Goal: Task Accomplishment & Management: Manage account settings

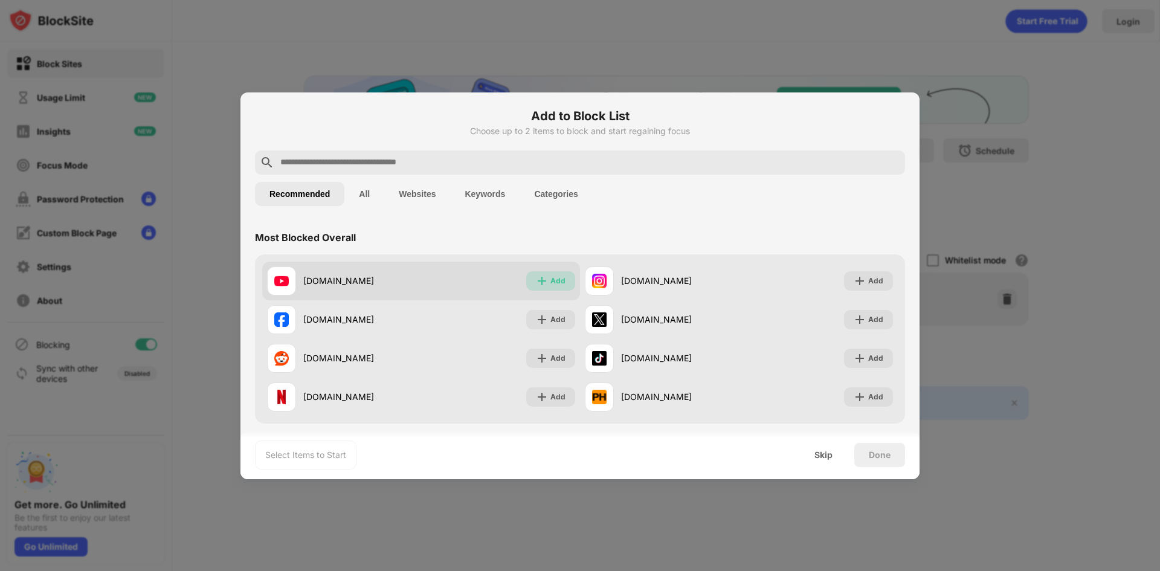
click at [556, 284] on div "Add" at bounding box center [557, 281] width 15 height 12
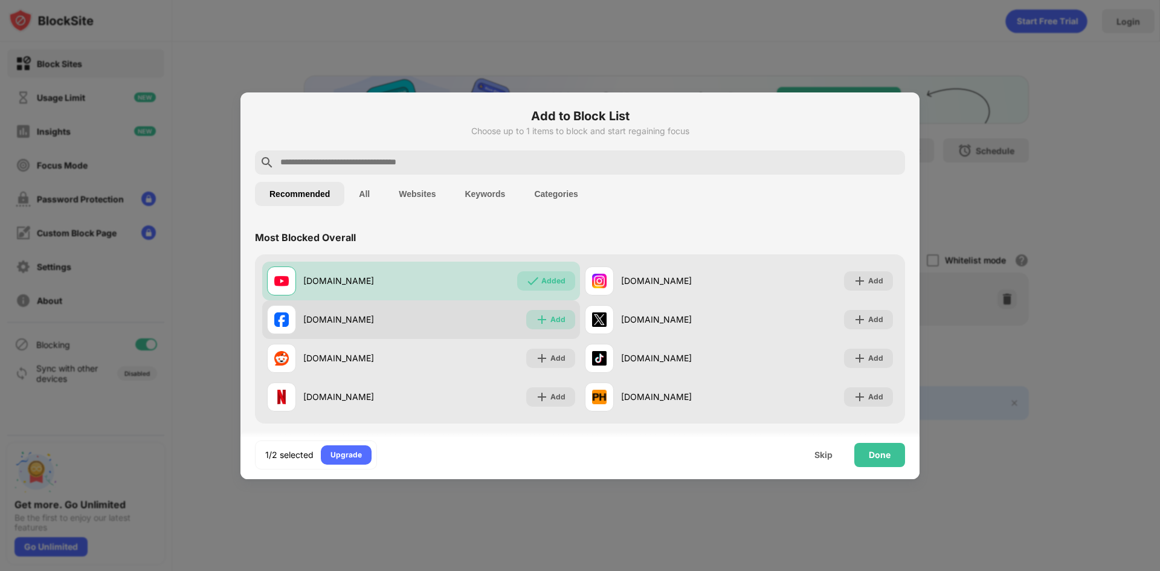
click at [551, 318] on div "Add" at bounding box center [557, 319] width 15 height 12
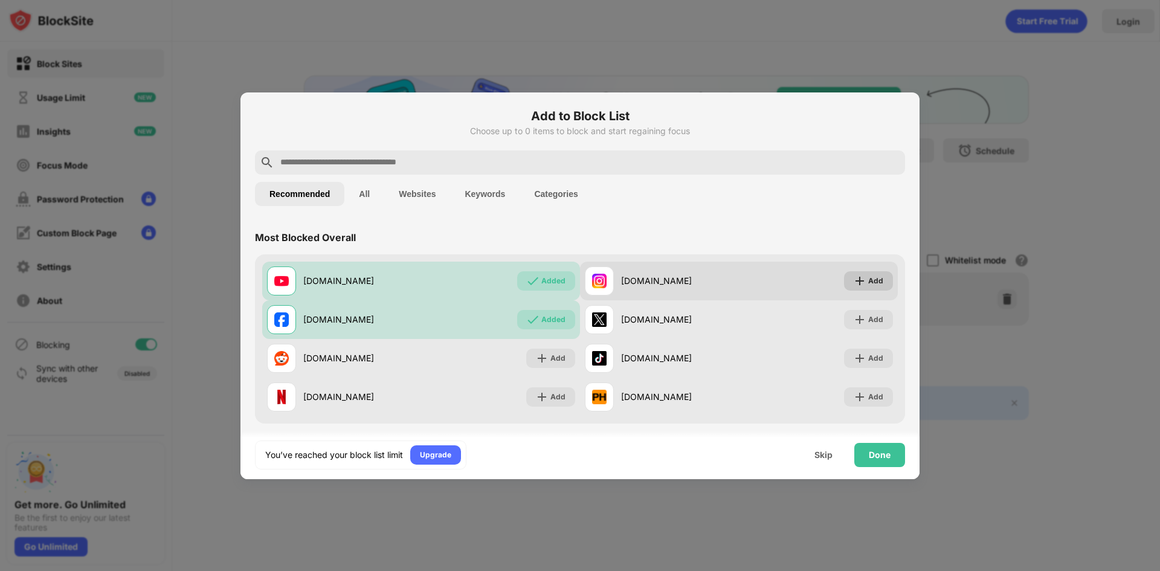
click at [868, 278] on div "Add" at bounding box center [875, 281] width 15 height 12
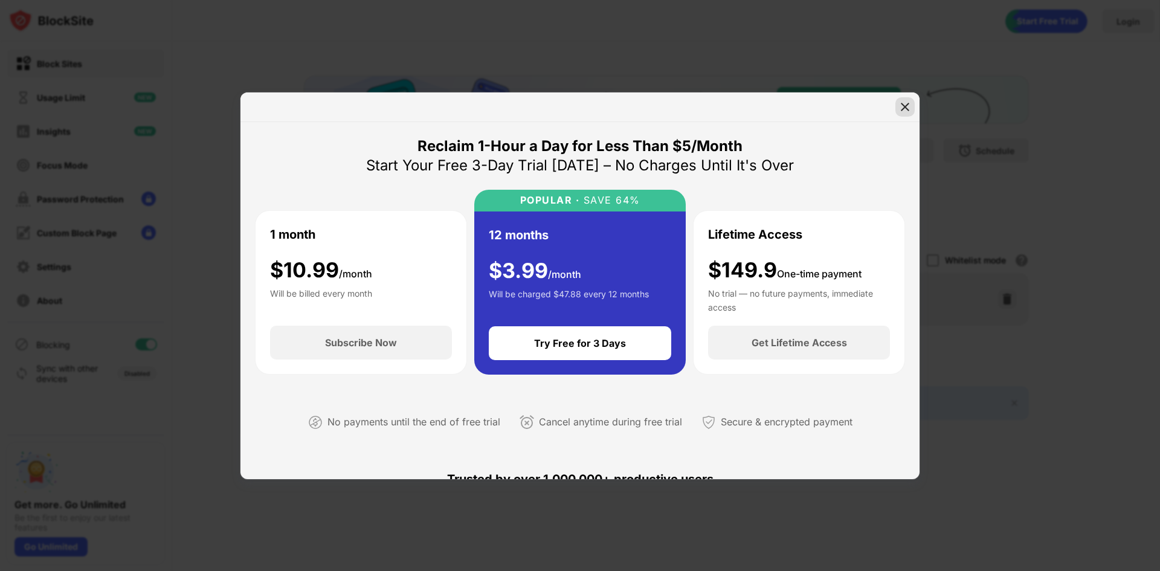
click at [900, 110] on img at bounding box center [905, 107] width 12 height 12
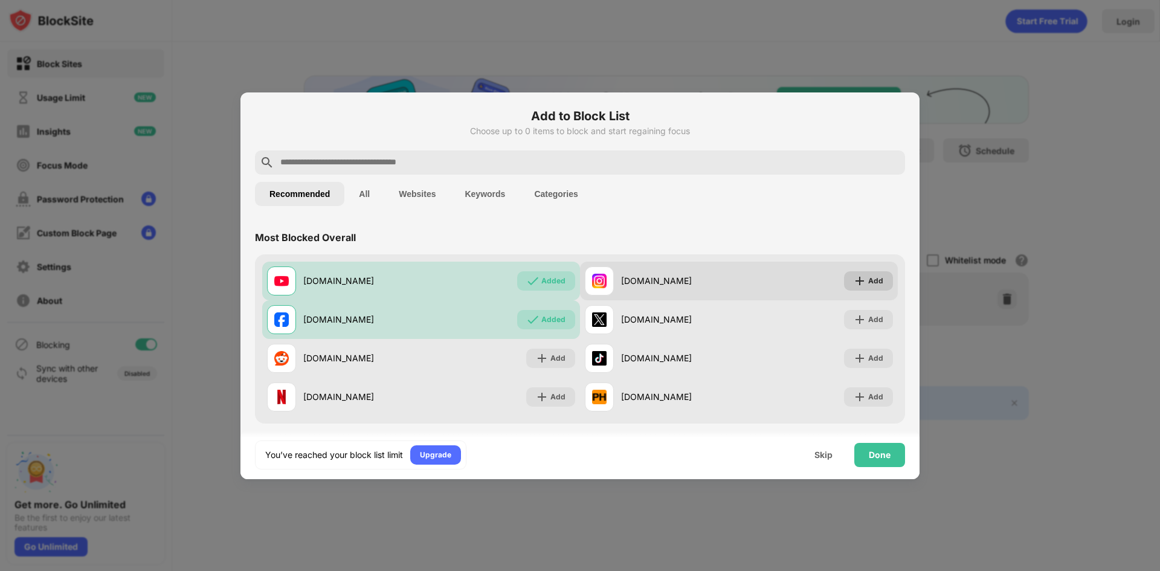
click at [863, 273] on div "Add" at bounding box center [868, 280] width 49 height 19
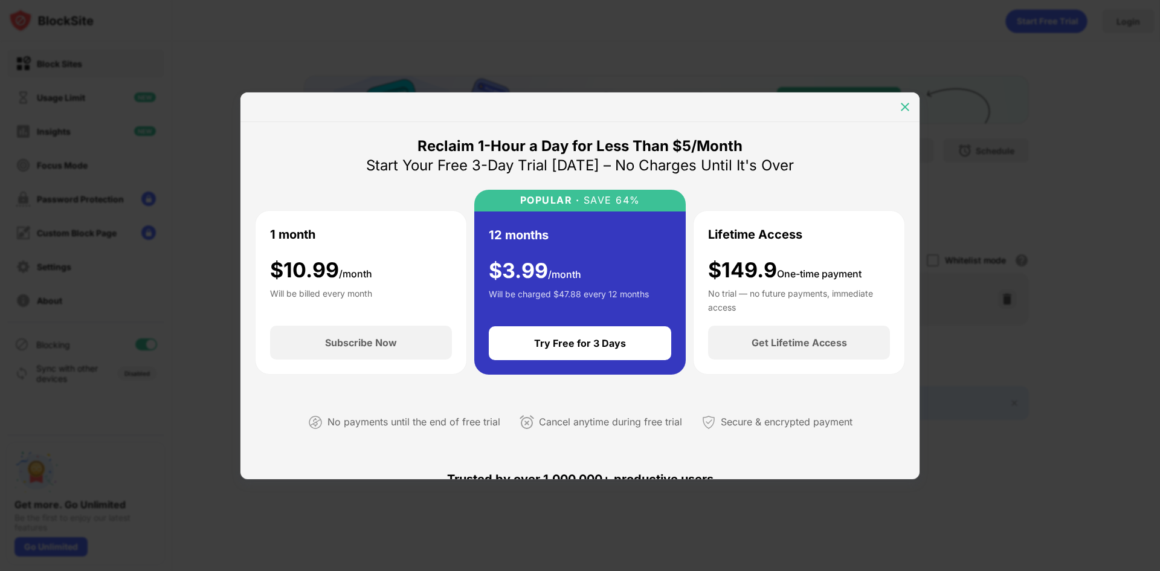
click at [905, 106] on img at bounding box center [905, 107] width 12 height 12
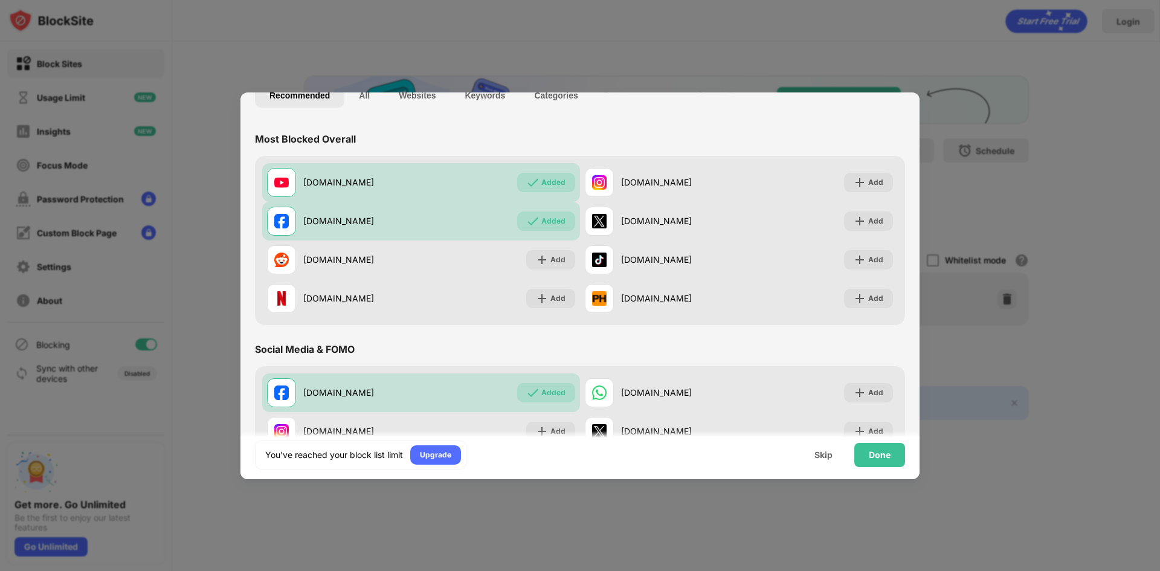
scroll to position [60, 0]
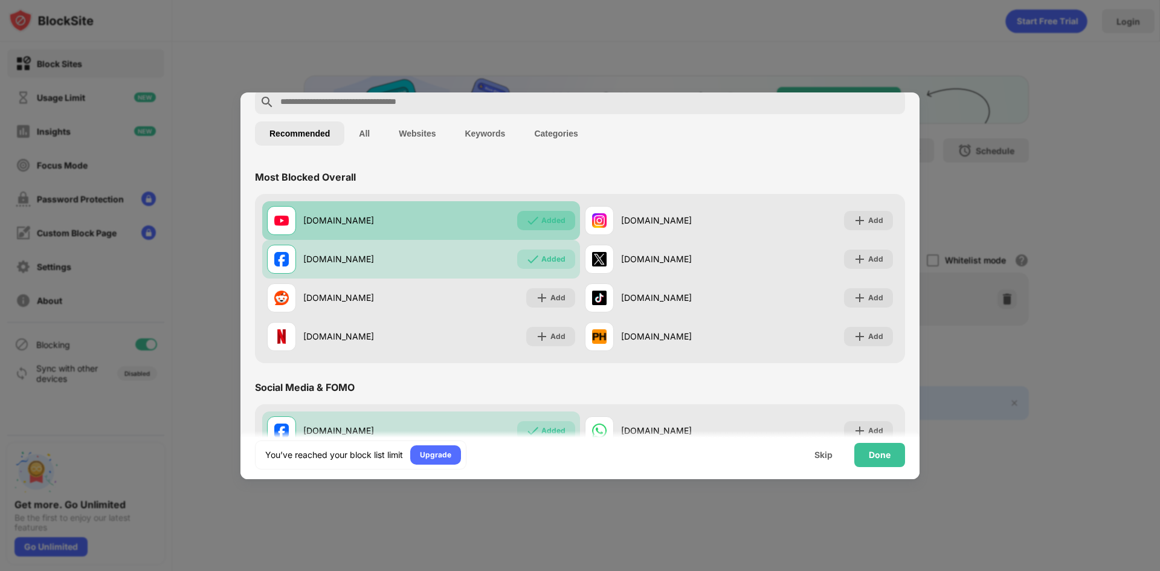
click at [558, 220] on div "Added" at bounding box center [553, 220] width 24 height 12
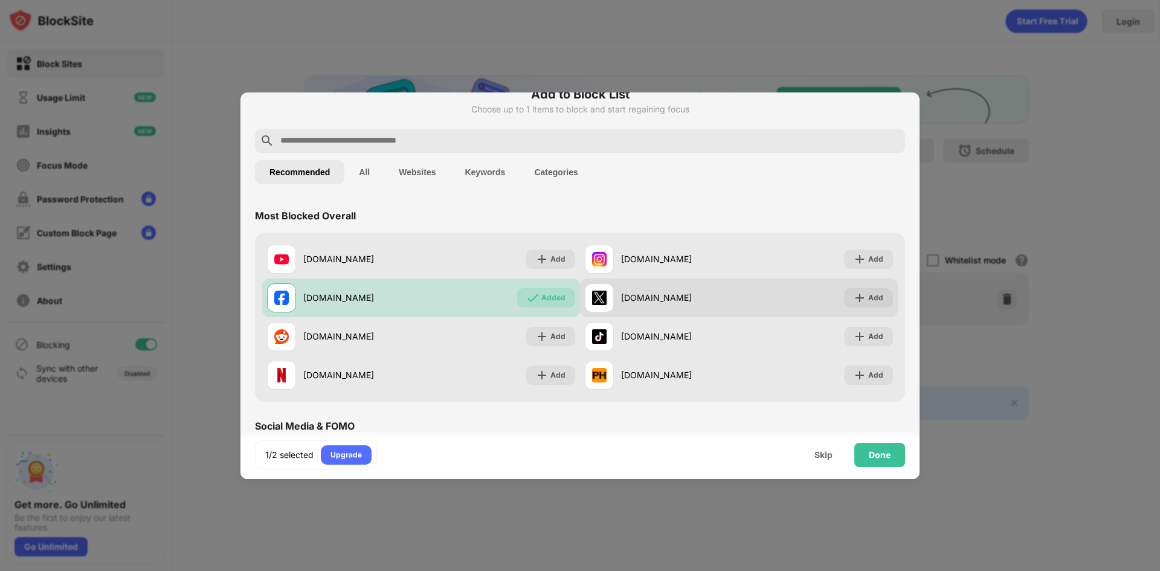
scroll to position [0, 0]
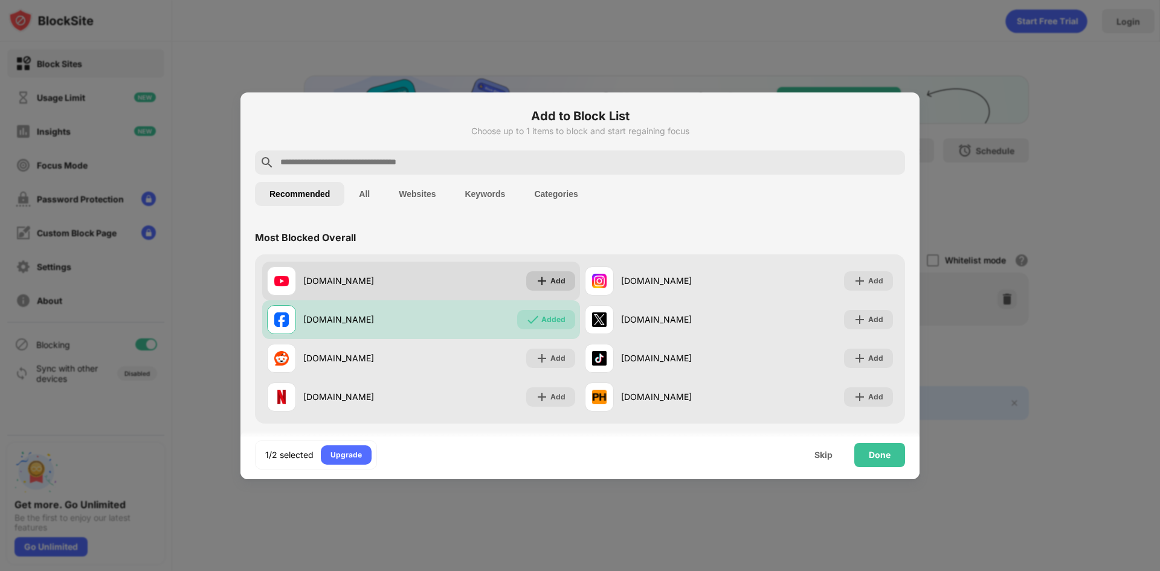
click at [551, 278] on div "Add" at bounding box center [557, 281] width 15 height 12
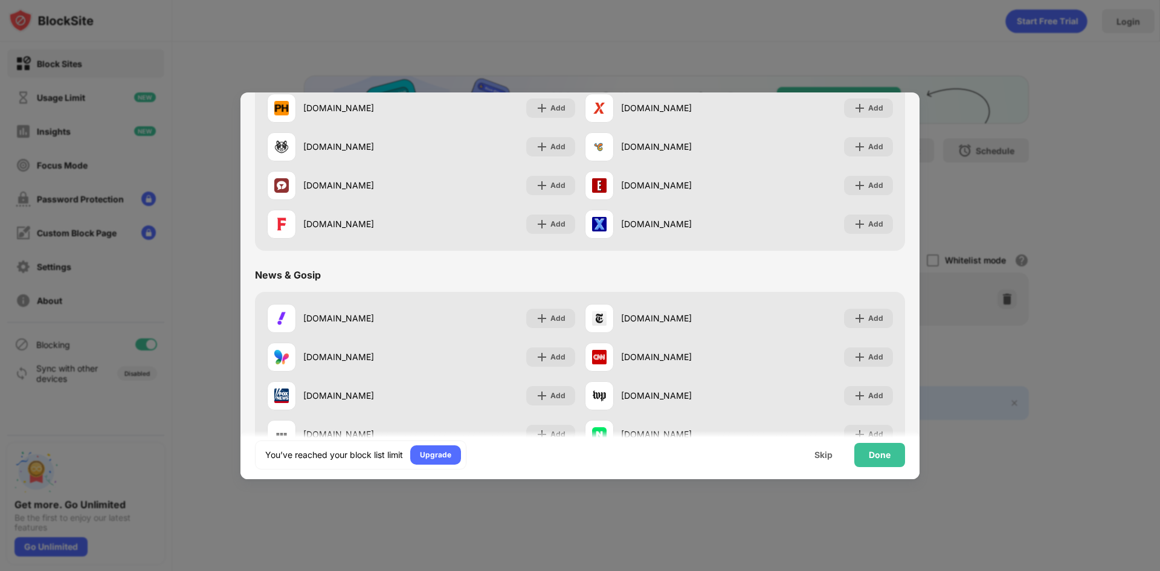
scroll to position [604, 0]
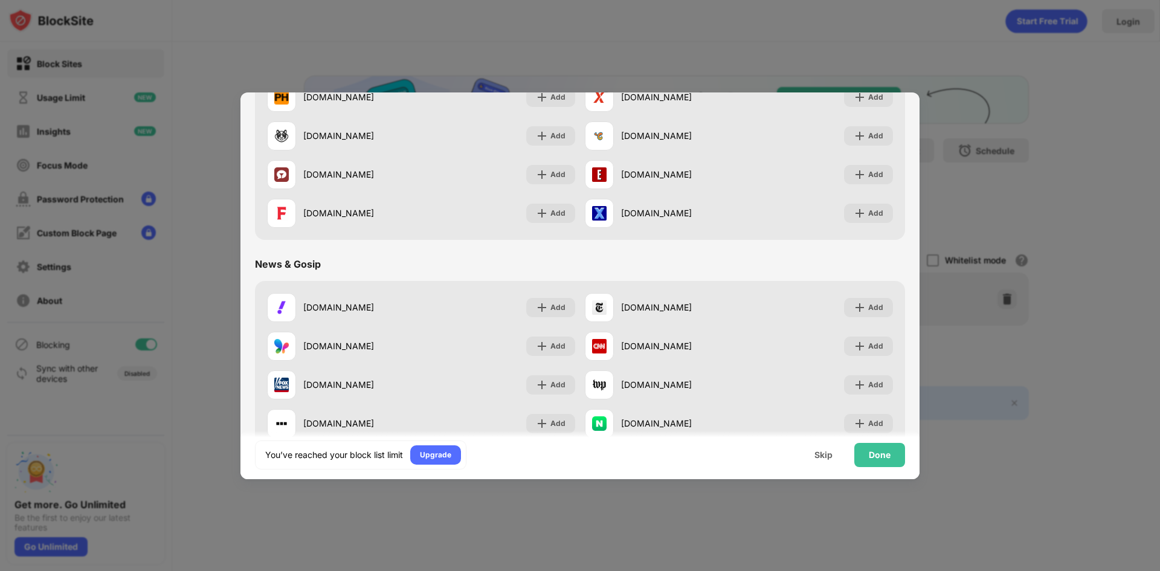
click at [1024, 185] on div at bounding box center [580, 285] width 1160 height 571
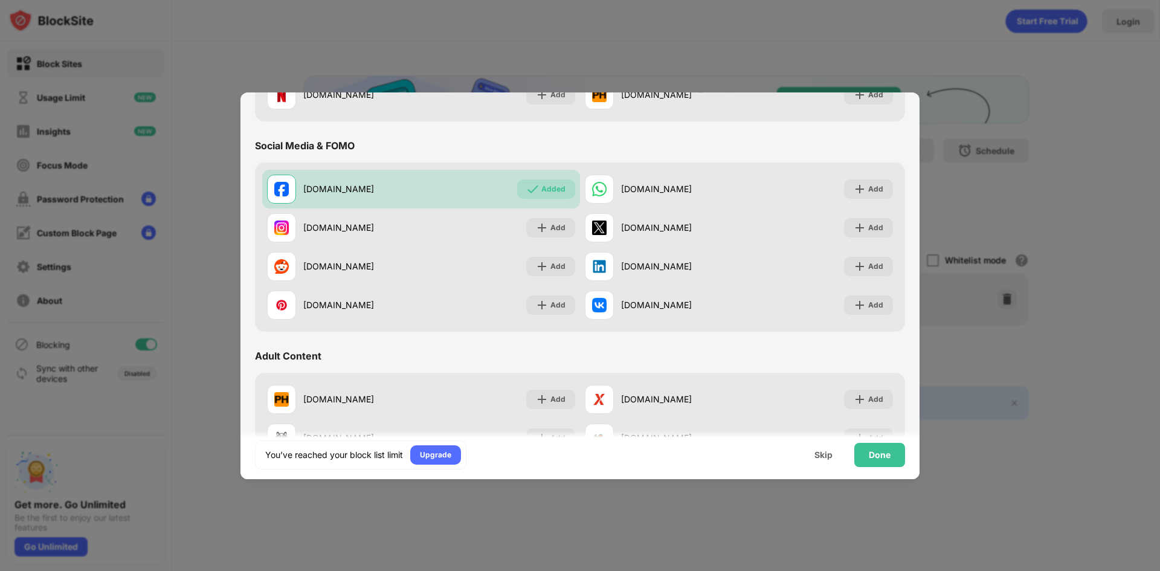
scroll to position [0, 0]
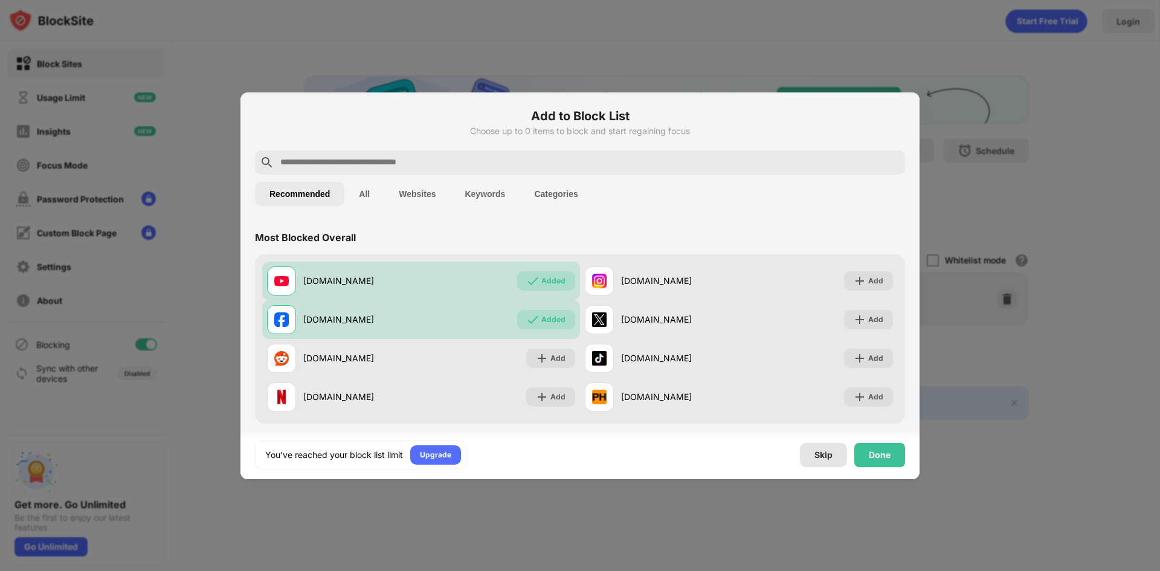
click at [819, 454] on div "Skip" at bounding box center [823, 455] width 18 height 10
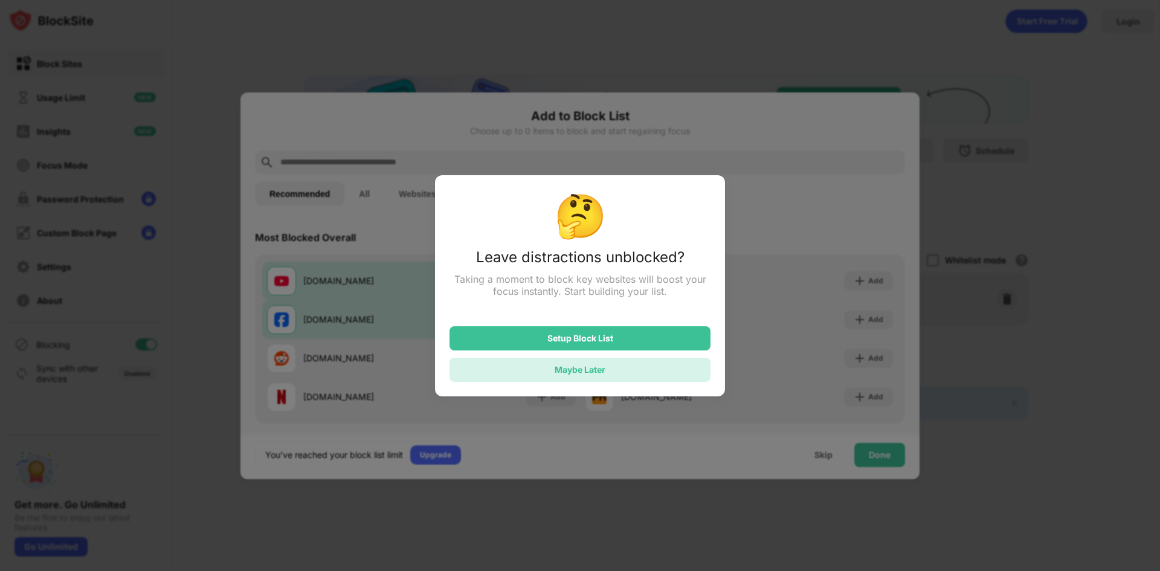
click at [604, 367] on div "Maybe Later" at bounding box center [579, 369] width 51 height 10
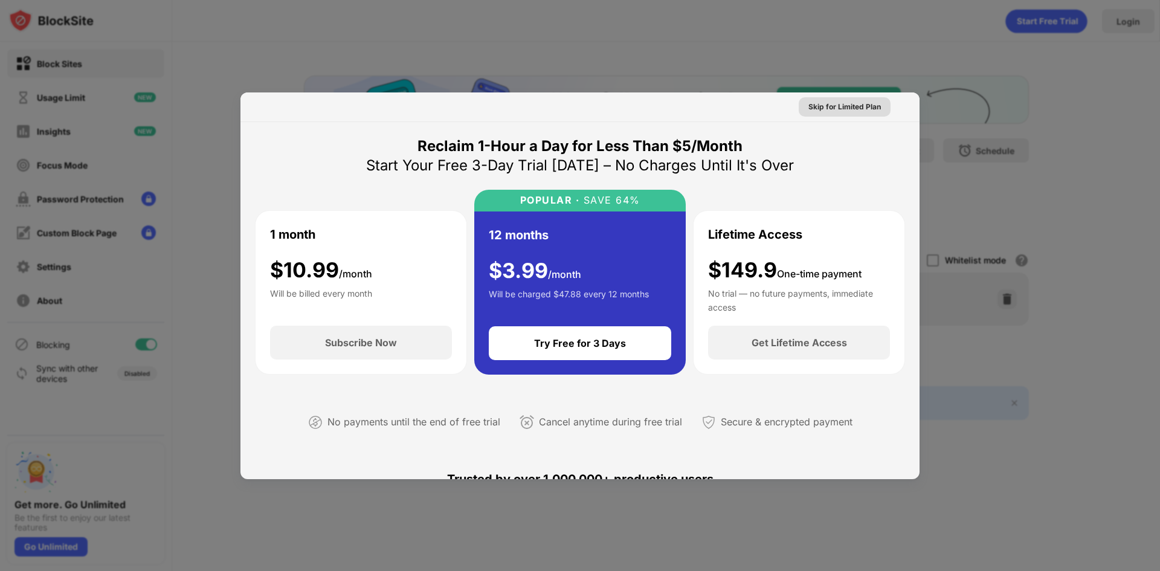
click at [1019, 138] on div at bounding box center [580, 285] width 1160 height 571
click at [843, 108] on div "Skip for Limited Plan" at bounding box center [844, 107] width 72 height 12
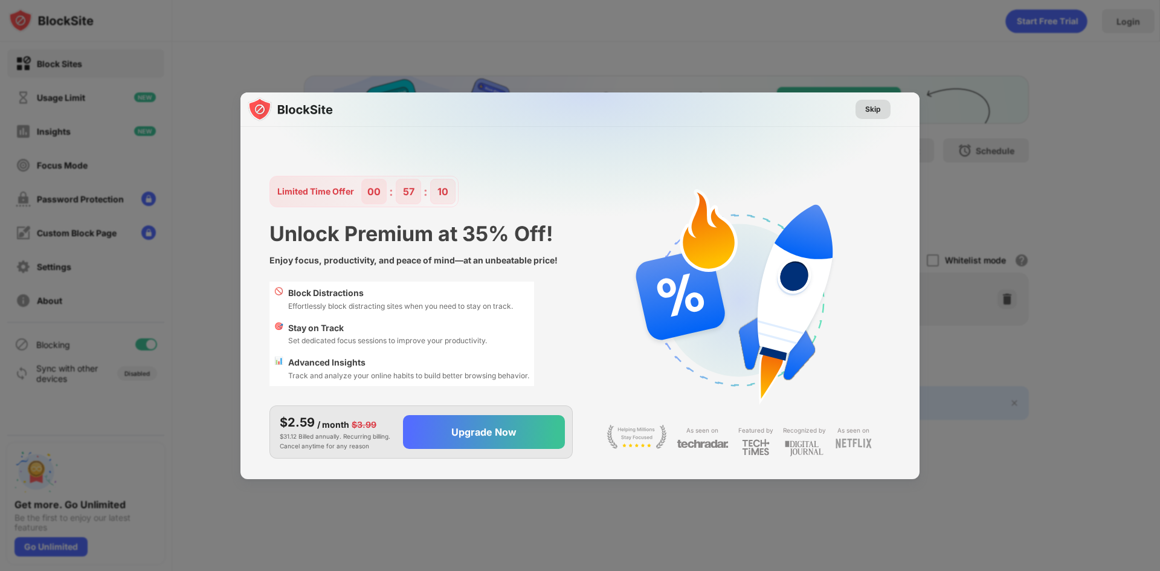
click at [870, 111] on div "Skip" at bounding box center [873, 109] width 16 height 12
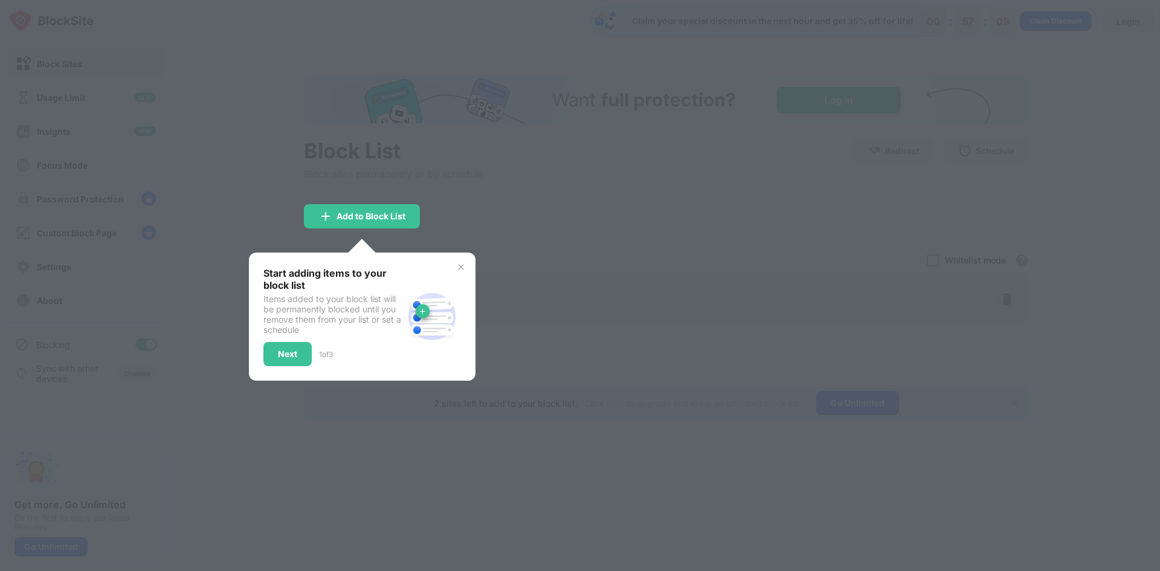
click at [438, 201] on div at bounding box center [580, 285] width 1160 height 571
click at [404, 216] on div "Add to Block List" at bounding box center [370, 216] width 69 height 10
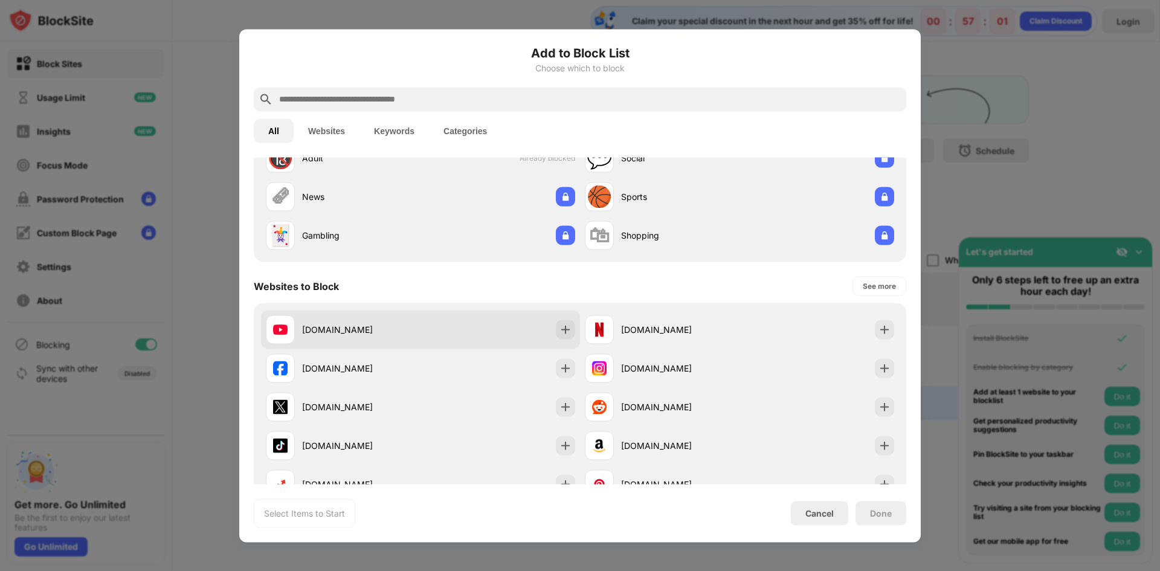
scroll to position [60, 0]
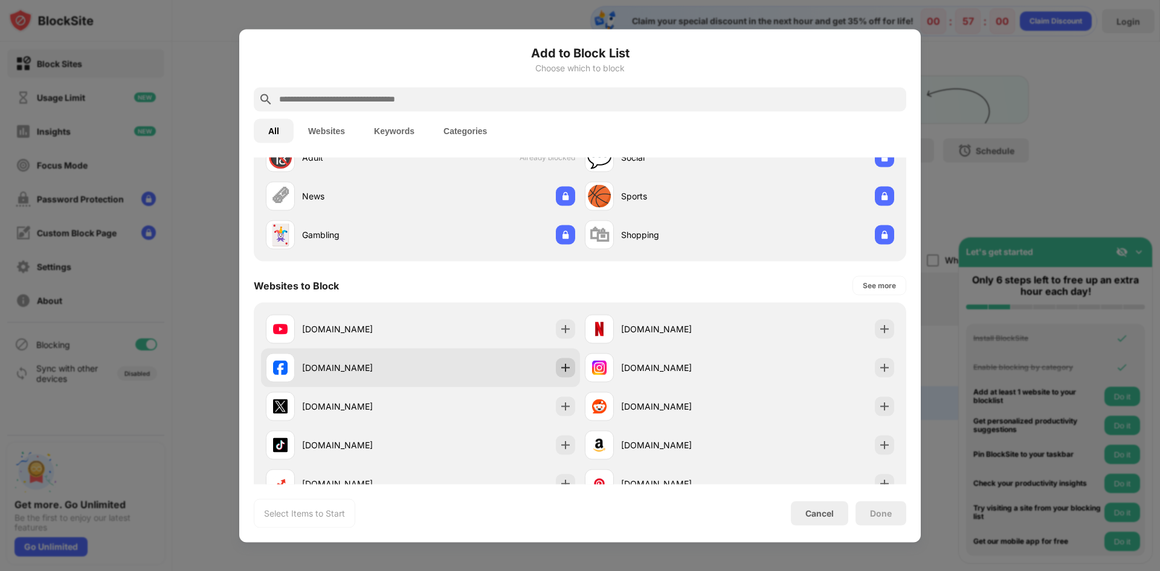
click at [559, 367] on img at bounding box center [565, 367] width 12 height 12
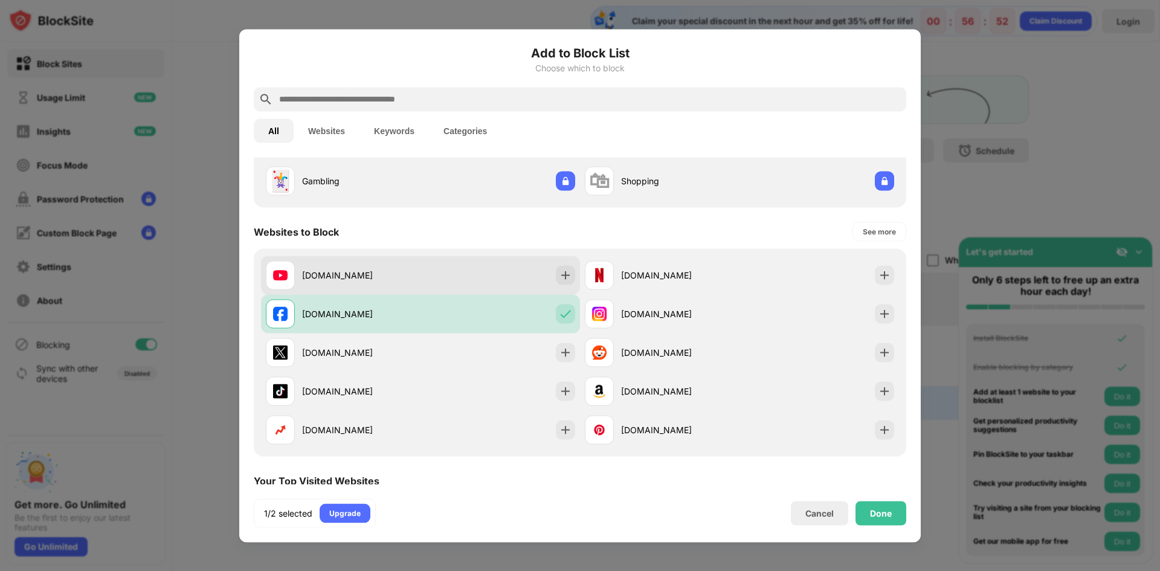
scroll to position [121, 0]
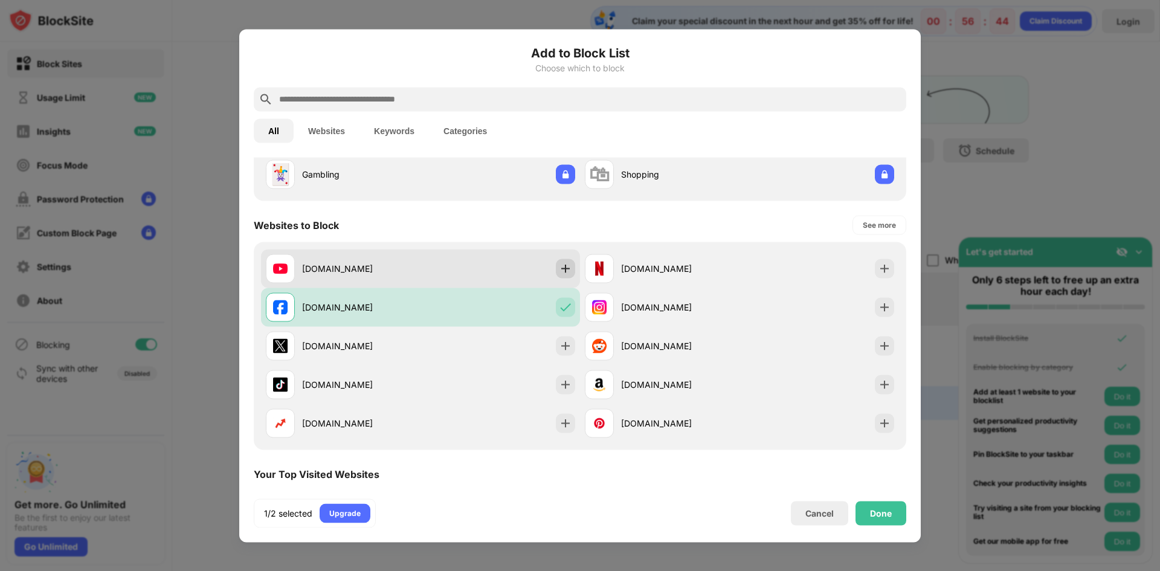
click at [559, 266] on img at bounding box center [565, 268] width 12 height 12
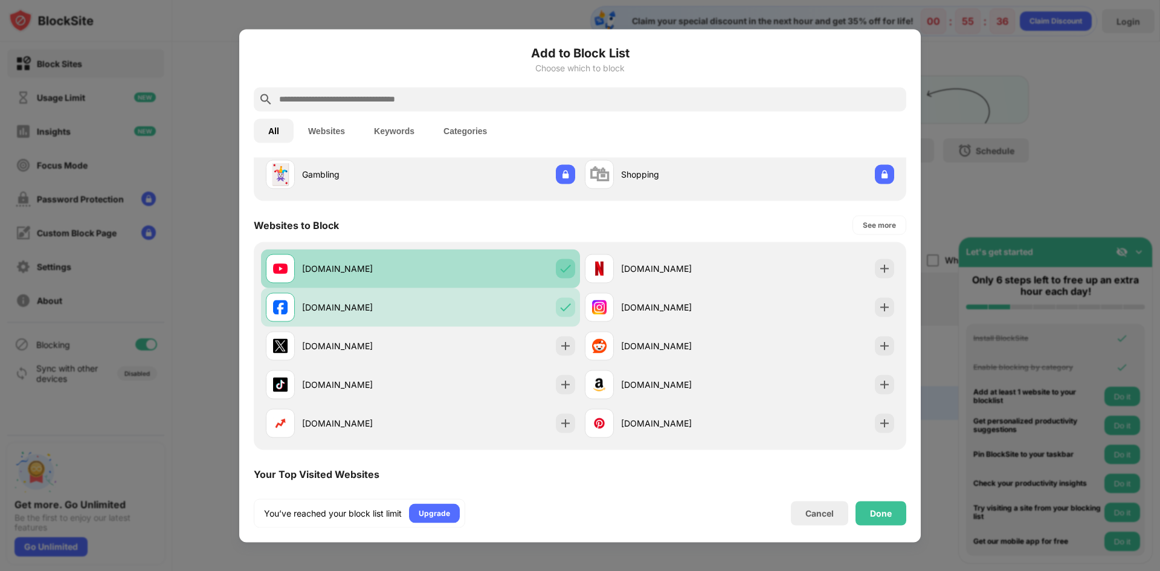
click at [560, 267] on img at bounding box center [565, 268] width 12 height 12
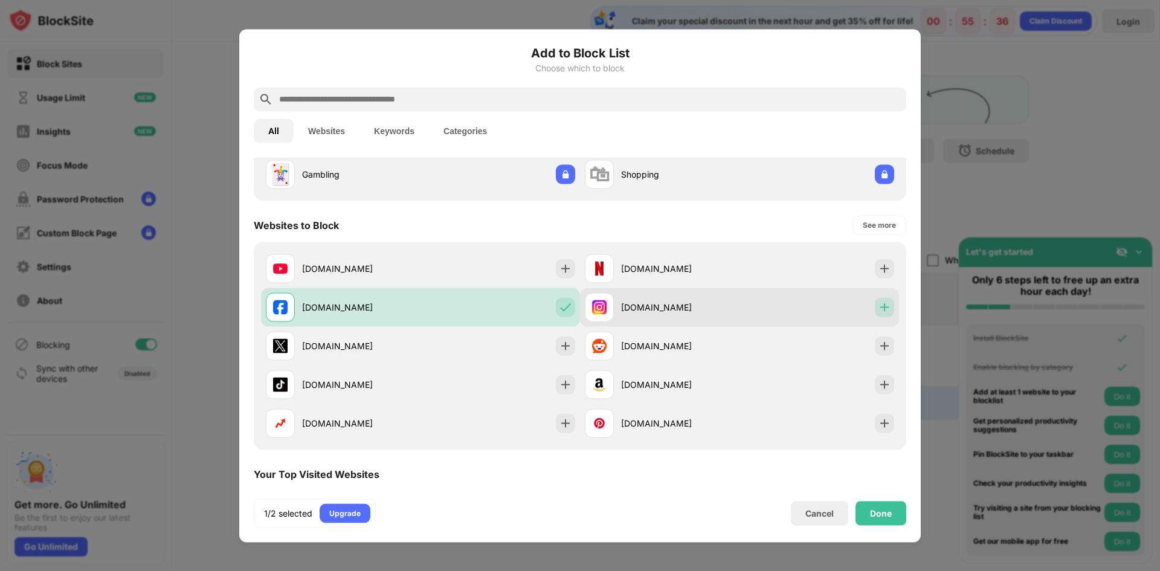
click at [878, 310] on img at bounding box center [884, 307] width 12 height 12
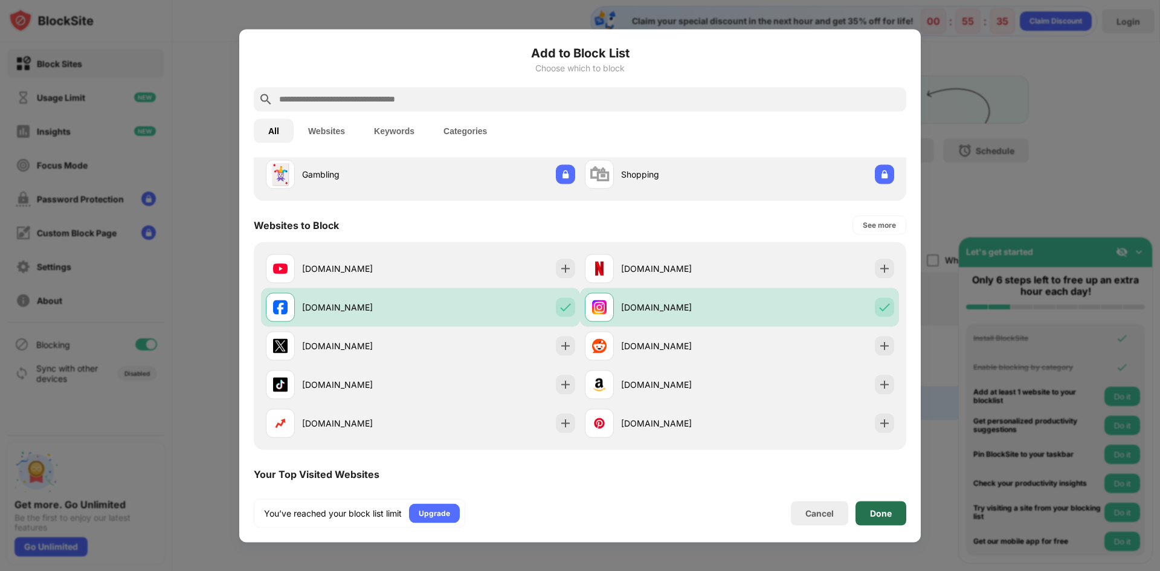
click at [889, 518] on div "Done" at bounding box center [880, 513] width 51 height 24
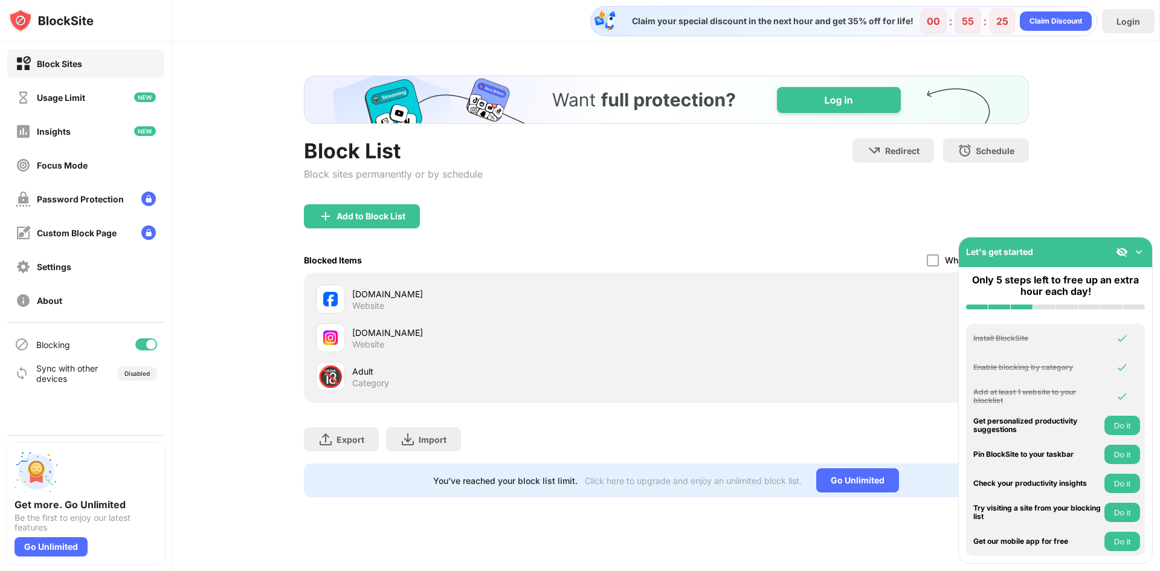
click at [1137, 249] on img at bounding box center [1138, 252] width 12 height 12
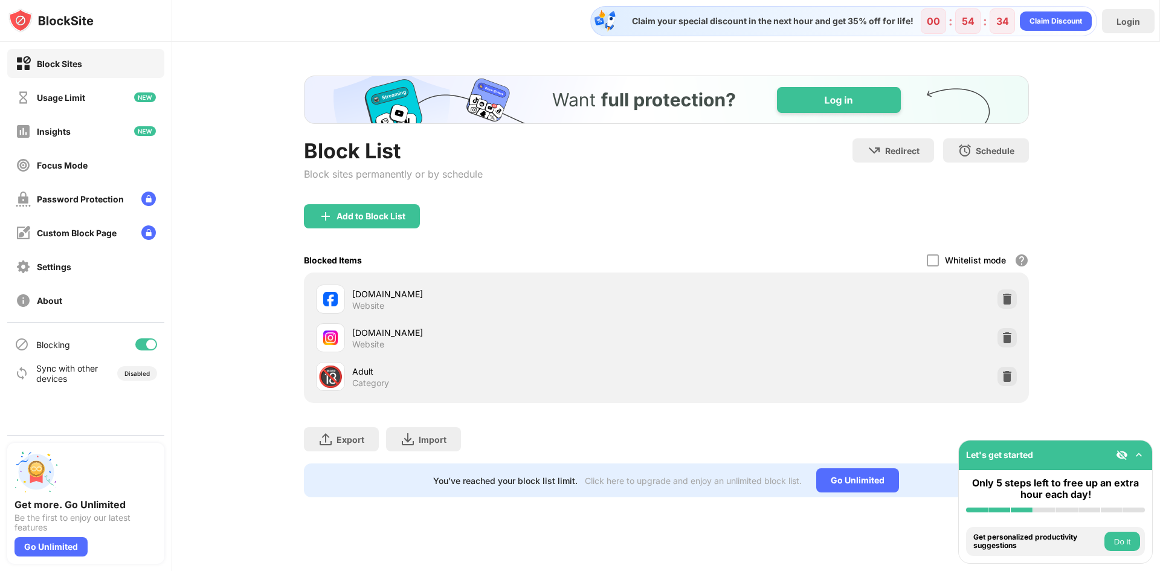
click at [228, 122] on div "Block List Block sites permanently or by schedule Redirect Choose a site to be …" at bounding box center [665, 286] width 987 height 489
click at [1151, 74] on div "Block List Block sites permanently or by schedule Redirect Choose a site to be …" at bounding box center [665, 286] width 987 height 489
click at [117, 104] on div "Usage Limit" at bounding box center [85, 97] width 157 height 29
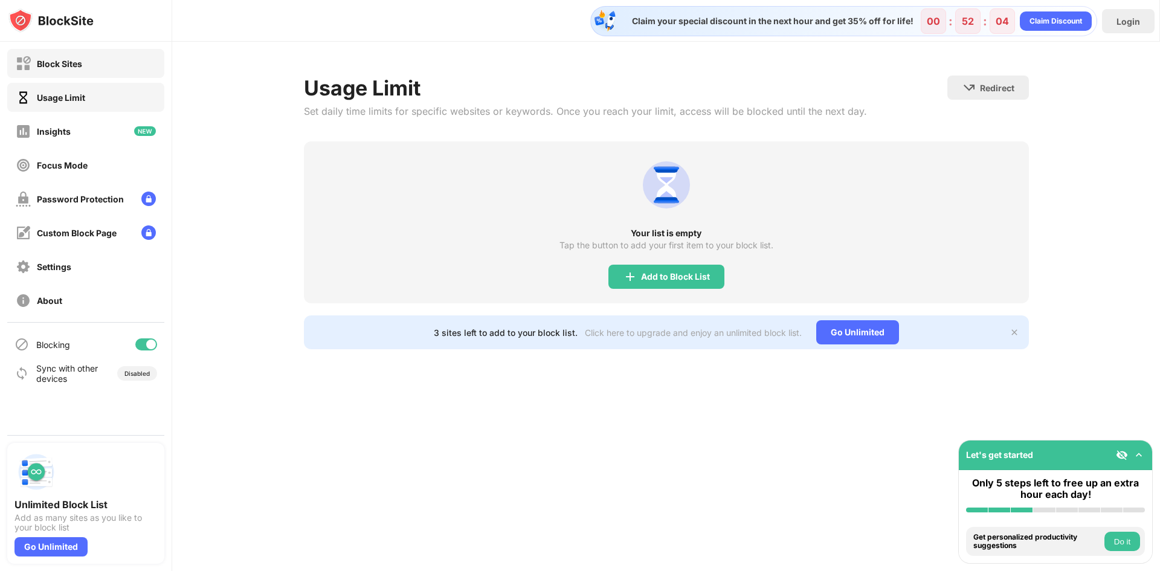
click at [117, 68] on div "Block Sites" at bounding box center [85, 63] width 157 height 29
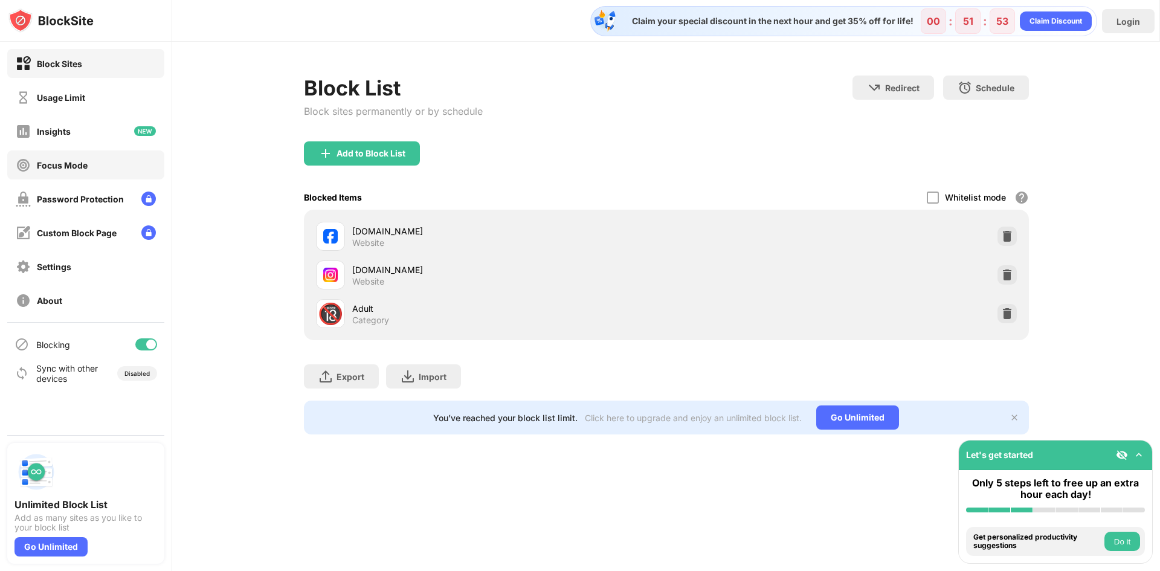
click at [80, 152] on div "Focus Mode" at bounding box center [85, 164] width 157 height 29
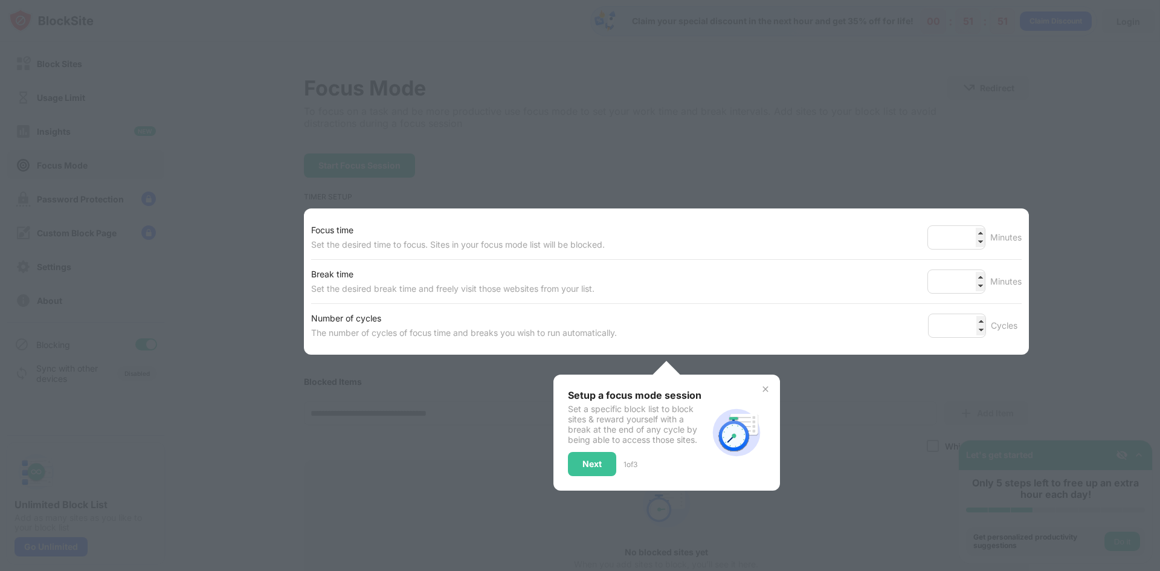
click at [645, 143] on div at bounding box center [580, 285] width 1160 height 571
click at [585, 469] on div "Next" at bounding box center [592, 464] width 48 height 24
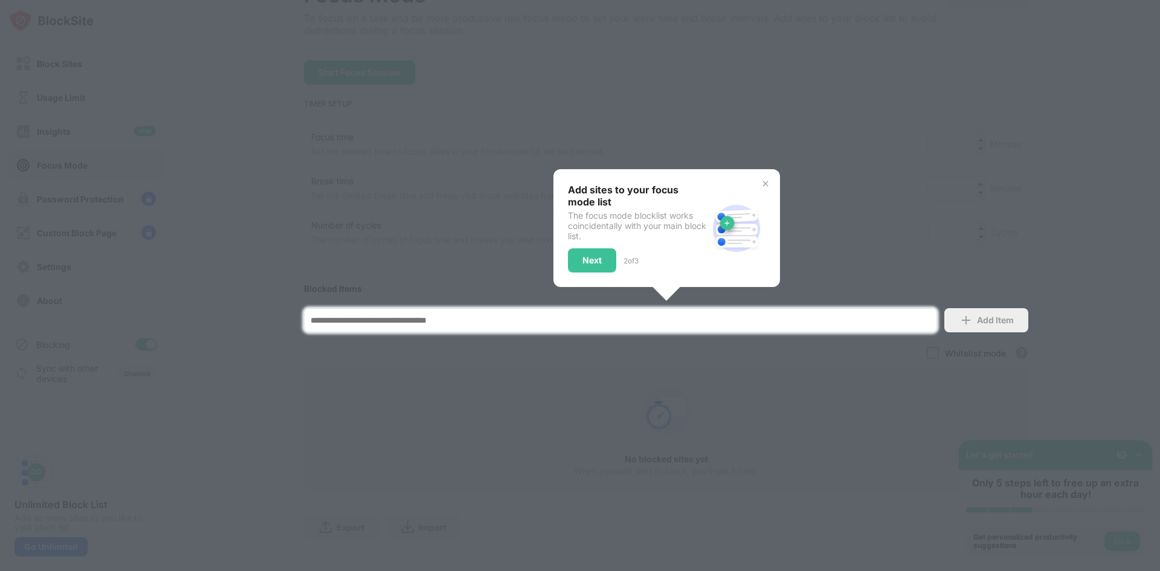
scroll to position [116, 0]
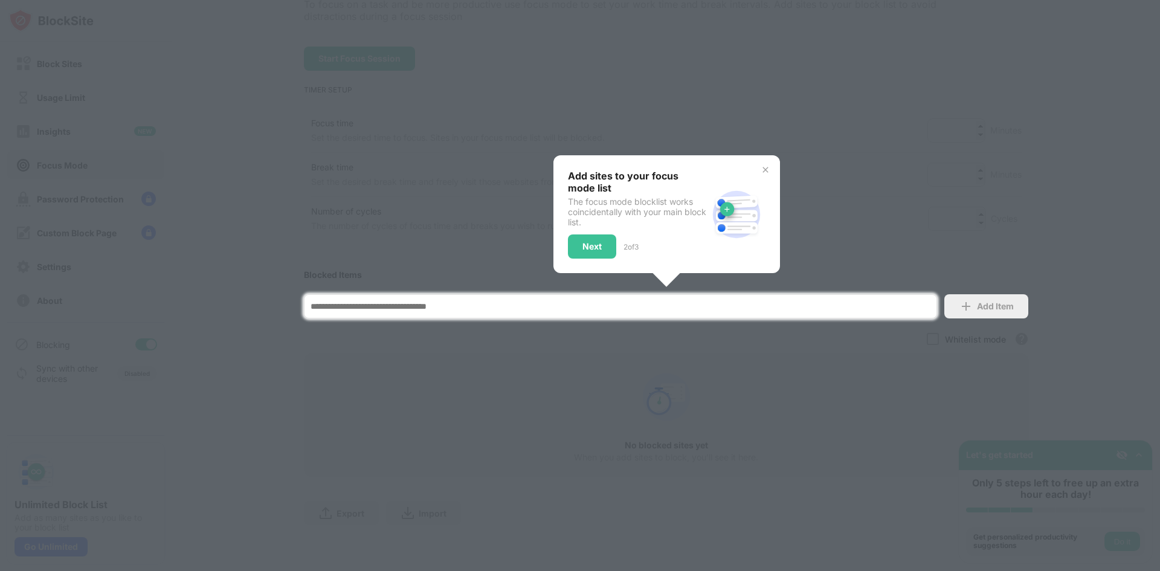
click at [803, 380] on div at bounding box center [580, 285] width 1160 height 571
click at [987, 294] on div "Add Item" at bounding box center [986, 306] width 84 height 24
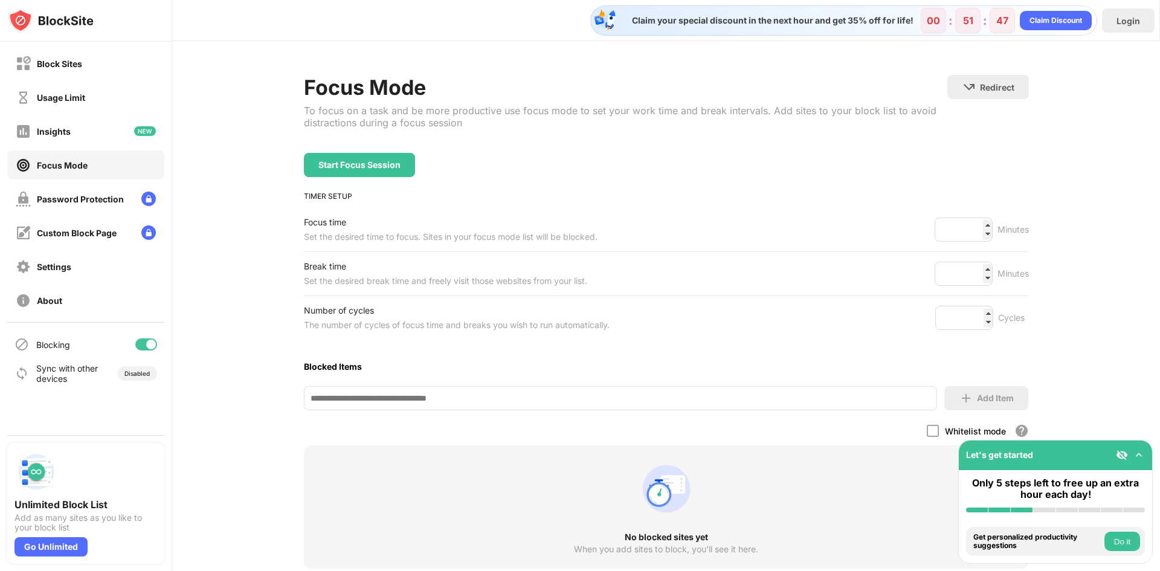
scroll to position [0, 0]
click at [1007, 521] on div "Install BlockSite Enable blocking by category Add at least 1 website to your bl…" at bounding box center [1054, 540] width 193 height 43
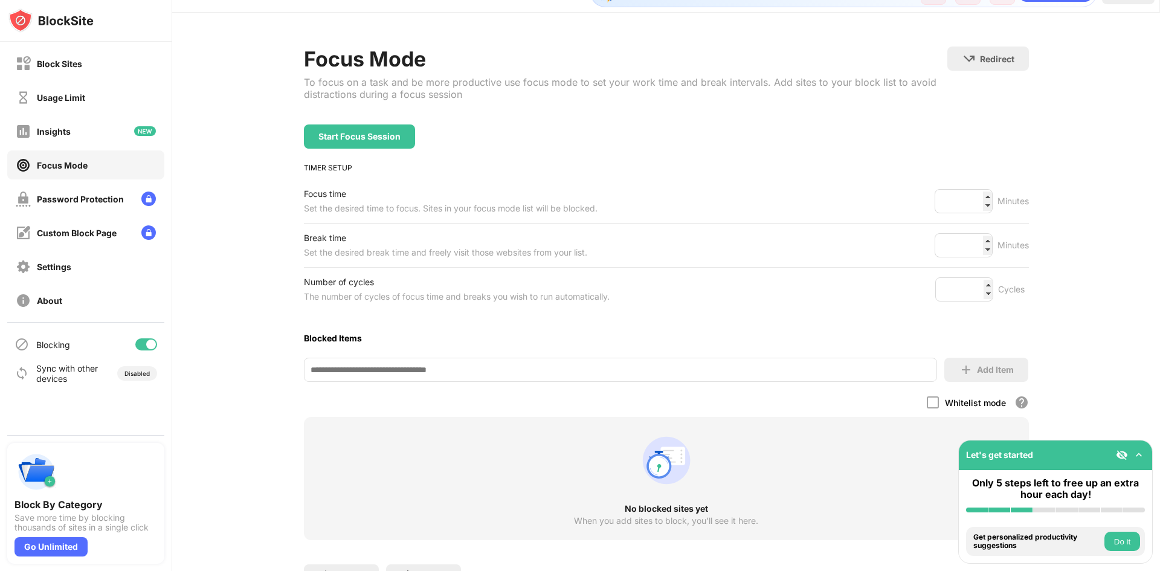
scroll to position [101, 0]
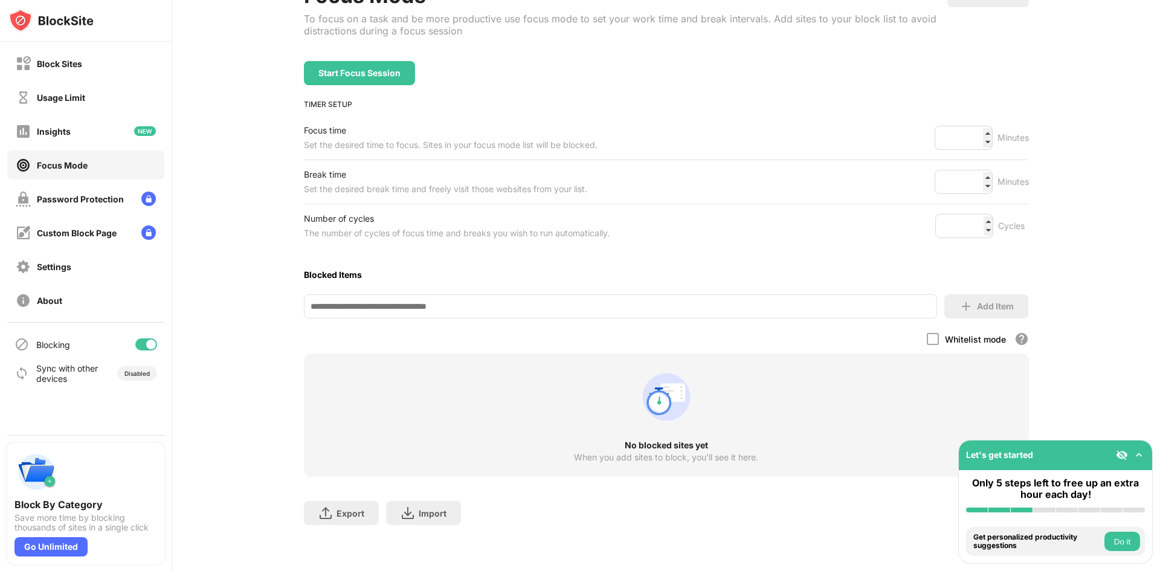
click at [141, 341] on div at bounding box center [146, 344] width 22 height 12
click at [141, 341] on div at bounding box center [141, 344] width 10 height 10
click at [82, 277] on div "Settings" at bounding box center [85, 266] width 157 height 29
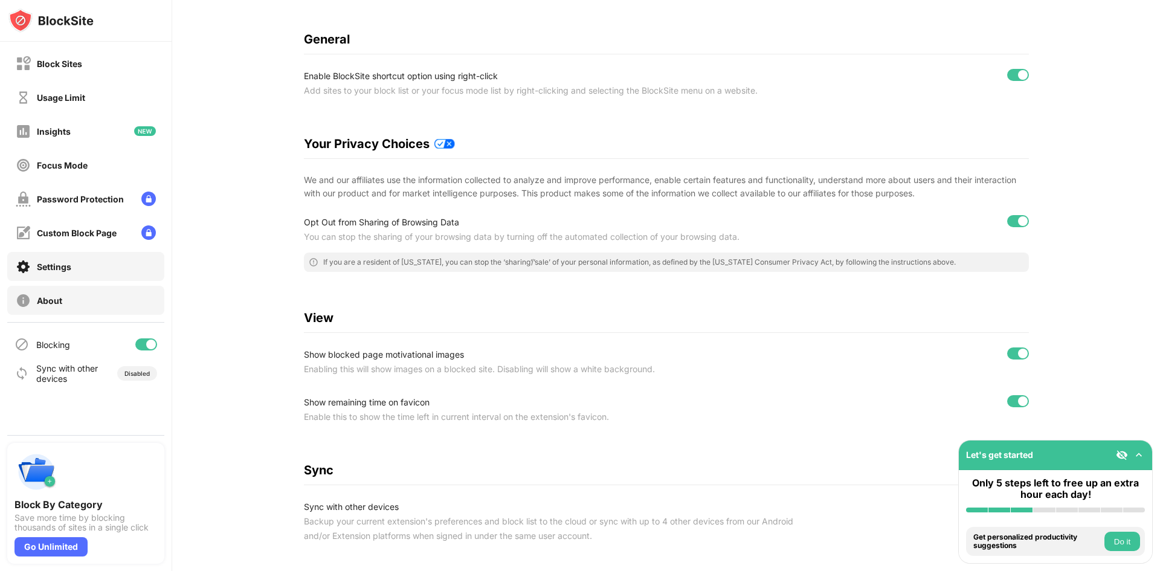
click at [93, 290] on div "About" at bounding box center [85, 300] width 157 height 29
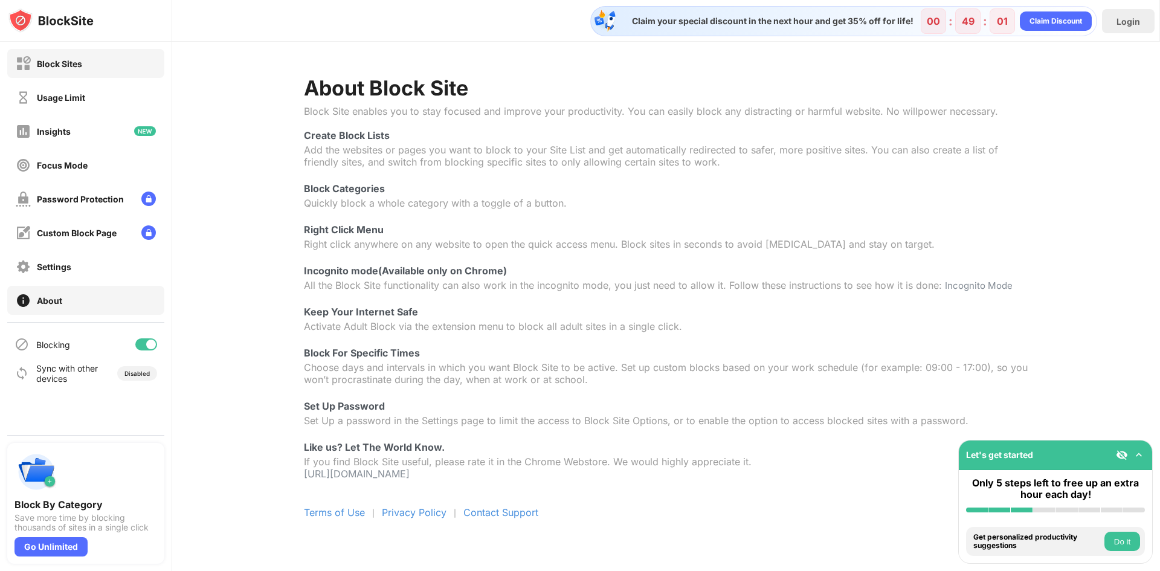
click at [81, 69] on div "Block Sites" at bounding box center [49, 63] width 66 height 15
